Goal: Task Accomplishment & Management: Complete application form

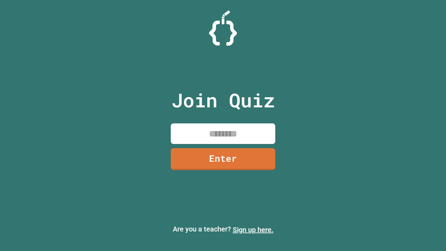
click at [253, 229] on link "Sign up here." at bounding box center [253, 229] width 41 height 8
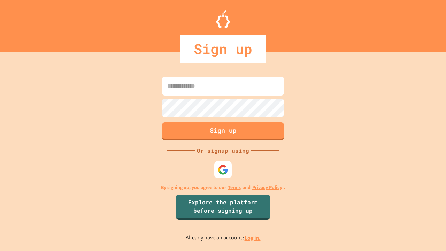
click at [253, 237] on link "Log in." at bounding box center [252, 237] width 16 height 7
